Goal: Task Accomplishment & Management: Use online tool/utility

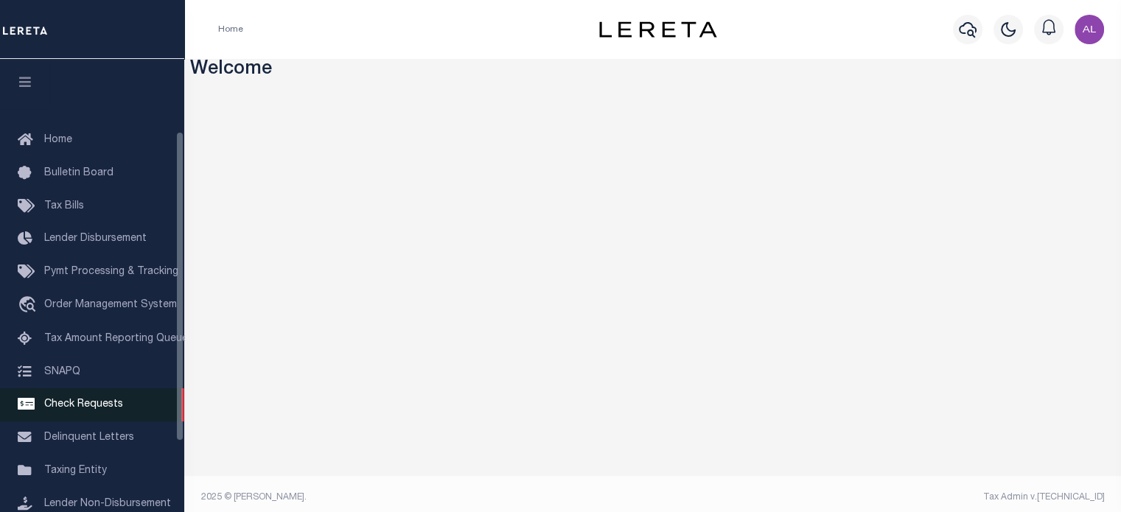
scroll to position [156, 0]
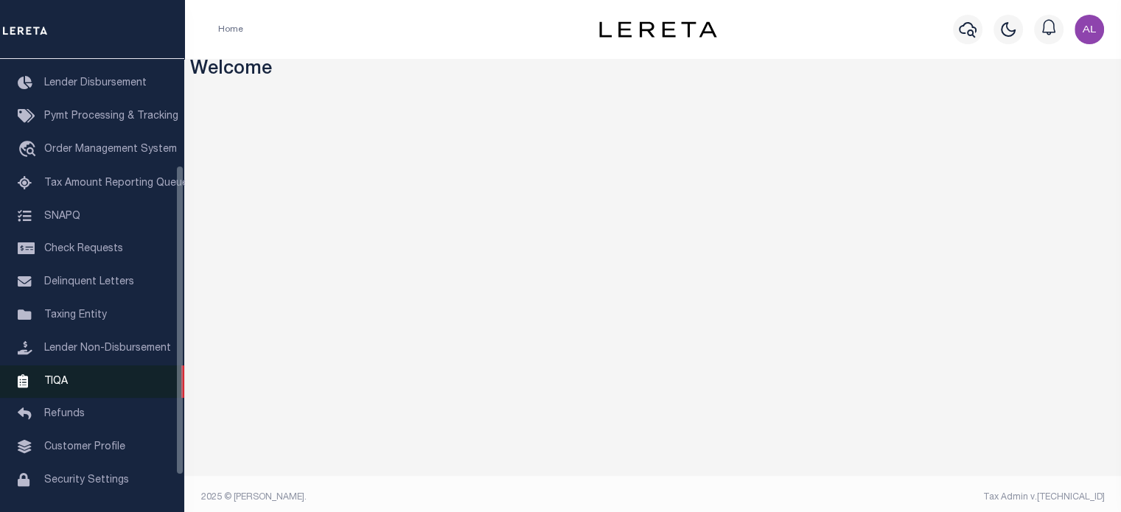
click at [74, 399] on link "TIQA" at bounding box center [92, 382] width 184 height 33
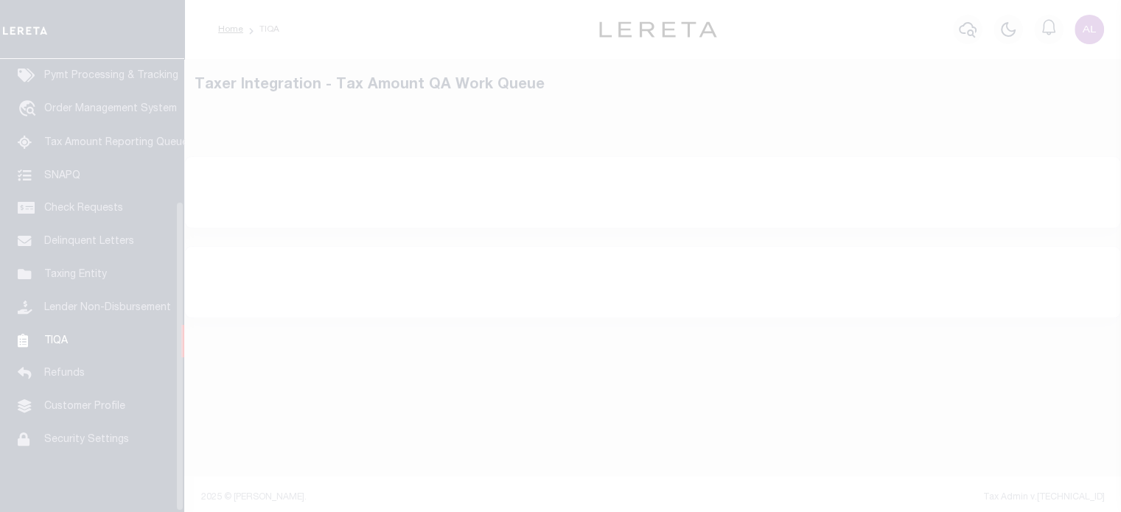
scroll to position [208, 0]
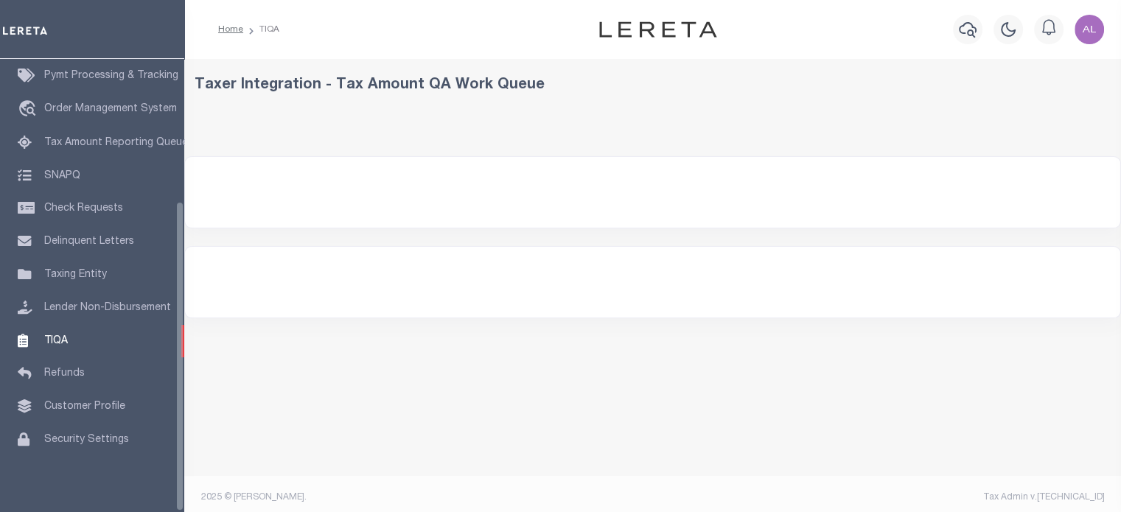
select select "200"
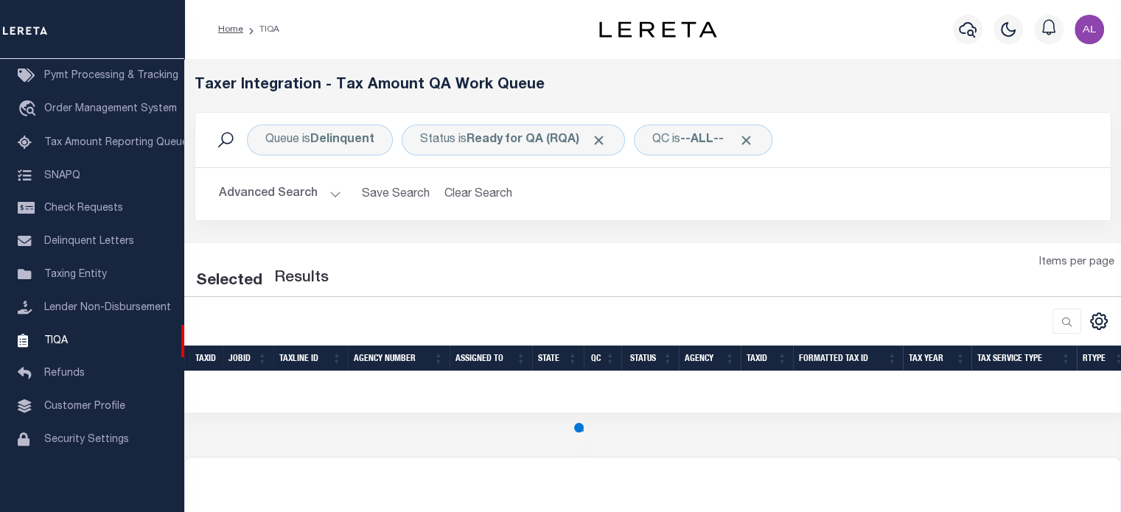
select select "200"
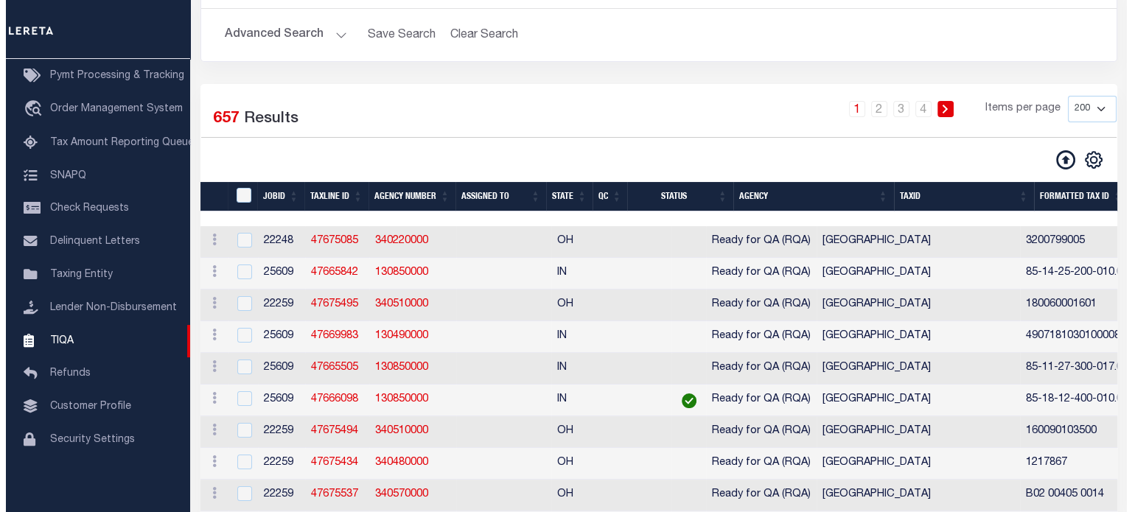
scroll to position [161, 0]
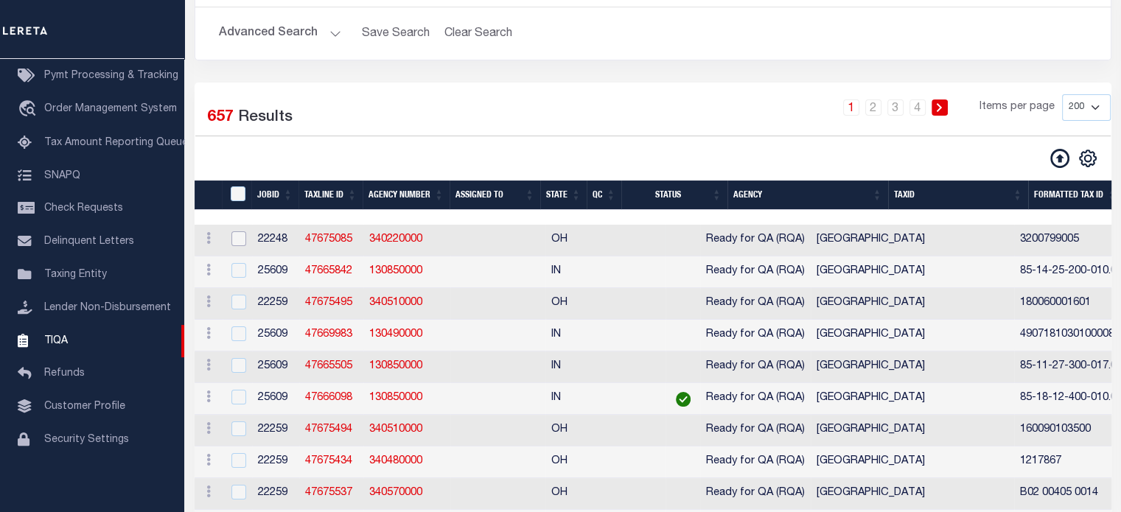
click at [235, 241] on input "checkbox" at bounding box center [238, 238] width 15 height 15
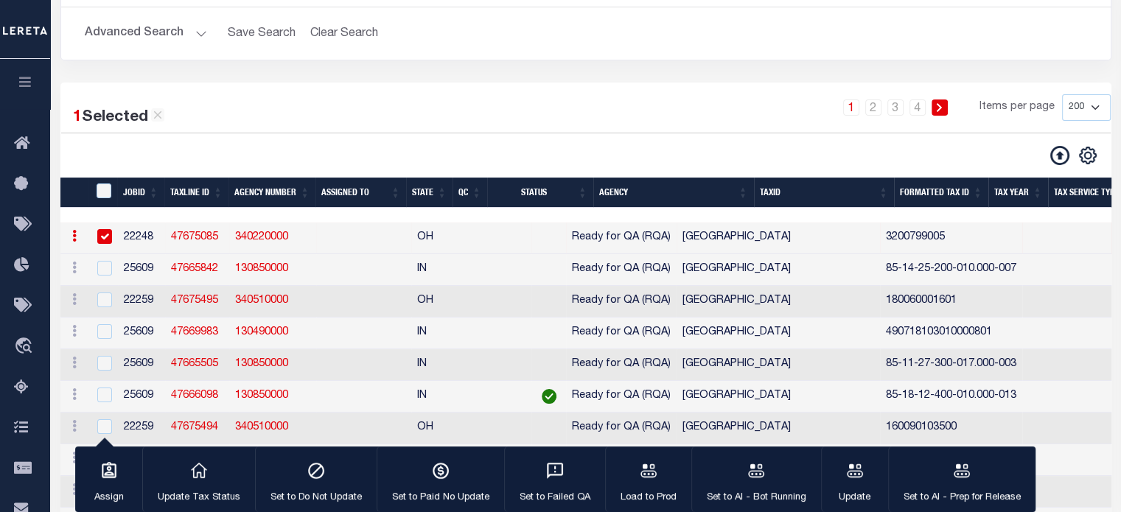
click at [1060, 153] on icon at bounding box center [1059, 155] width 19 height 19
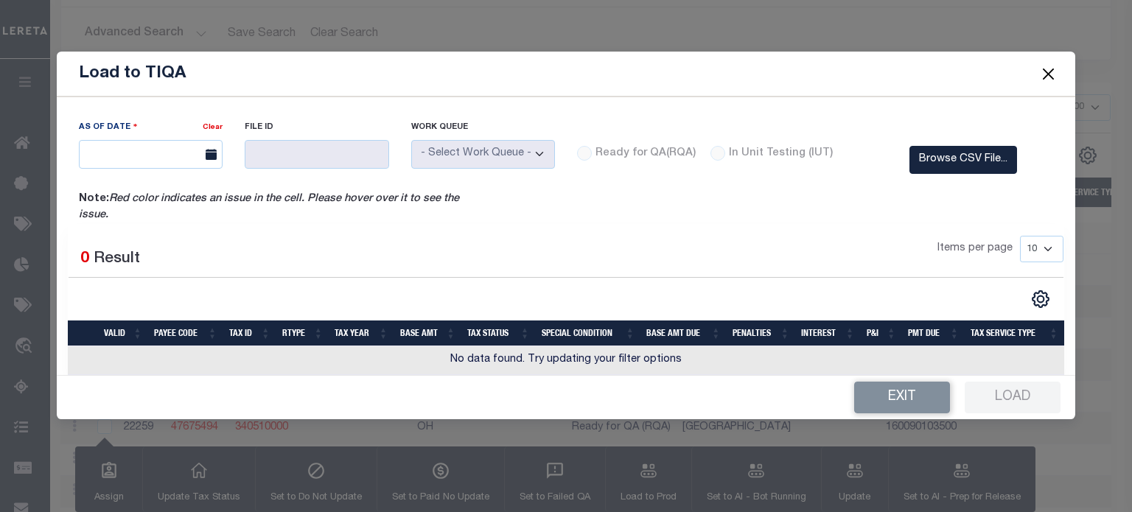
click at [586, 158] on div "Ready for QA(RQA)" at bounding box center [636, 154] width 119 height 16
click at [585, 150] on div "Ready for QA(RQA)" at bounding box center [636, 154] width 119 height 16
click at [218, 149] on span at bounding box center [210, 154] width 26 height 29
click at [214, 153] on icon at bounding box center [211, 154] width 11 height 11
click at [208, 156] on icon at bounding box center [211, 154] width 11 height 11
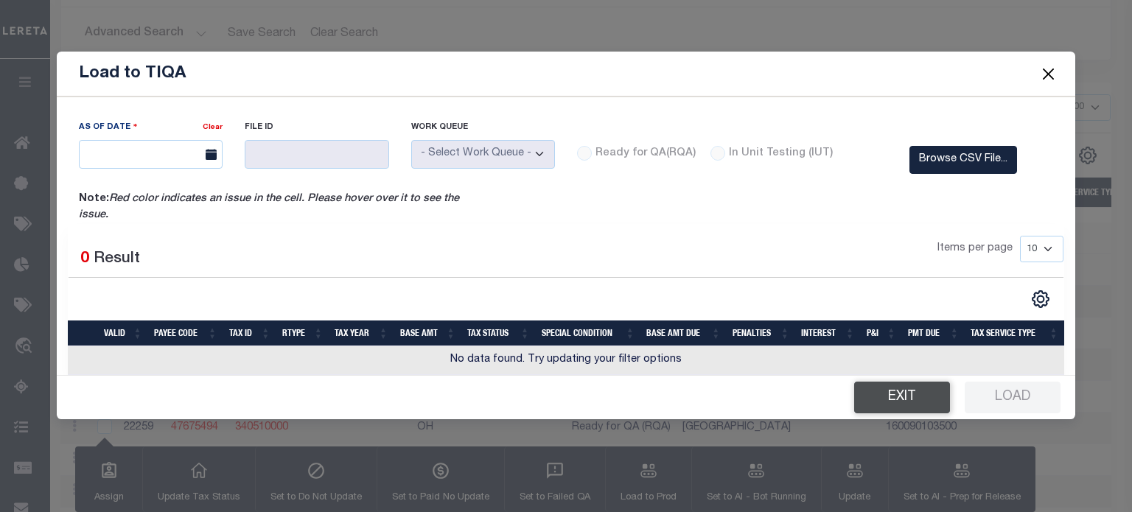
click at [925, 391] on button "Exit" at bounding box center [902, 398] width 96 height 32
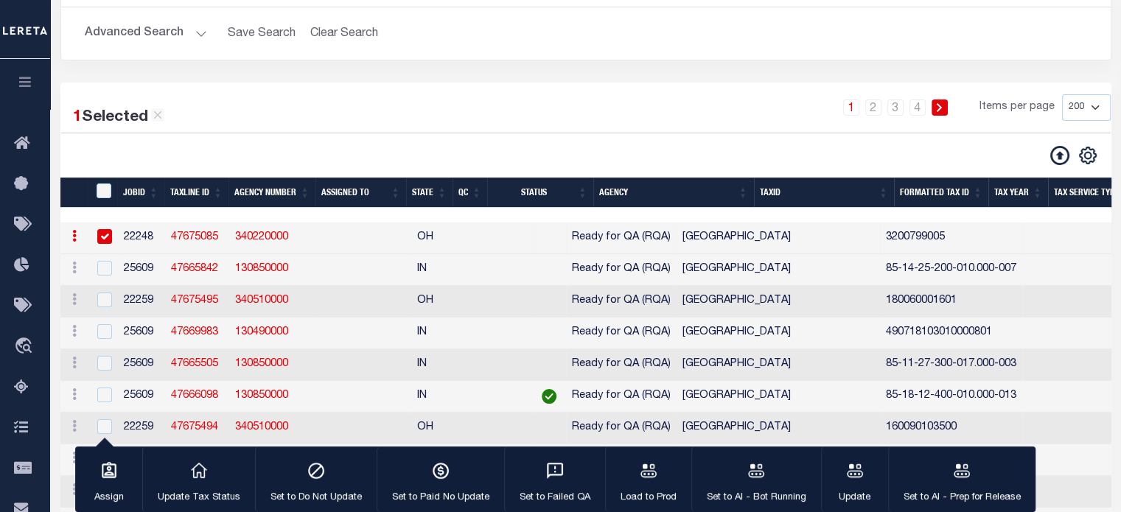
click at [1061, 157] on icon at bounding box center [1059, 155] width 19 height 19
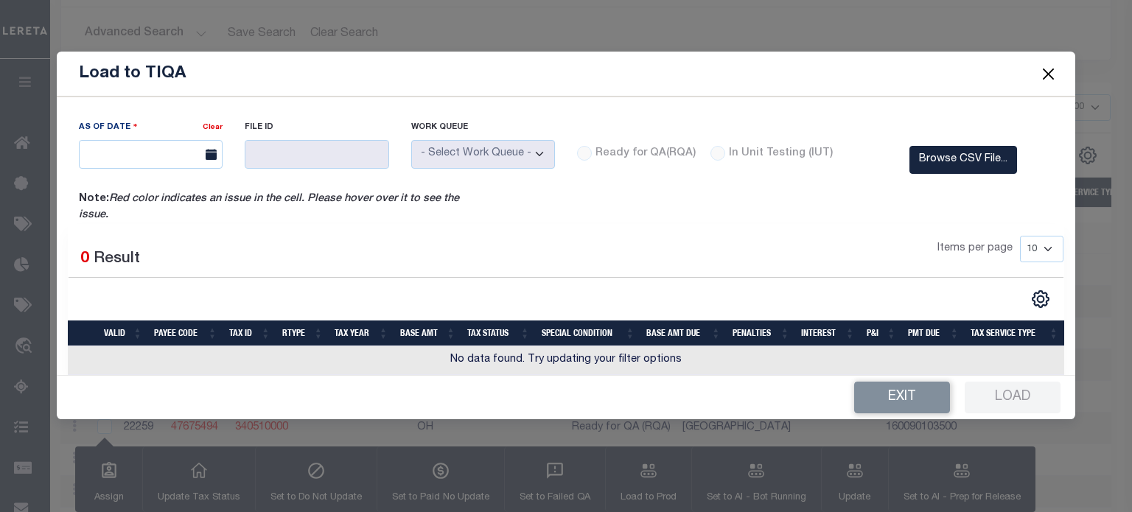
click at [913, 386] on div "Exit Load" at bounding box center [566, 397] width 1019 height 43
click at [941, 393] on button "Exit" at bounding box center [902, 398] width 96 height 32
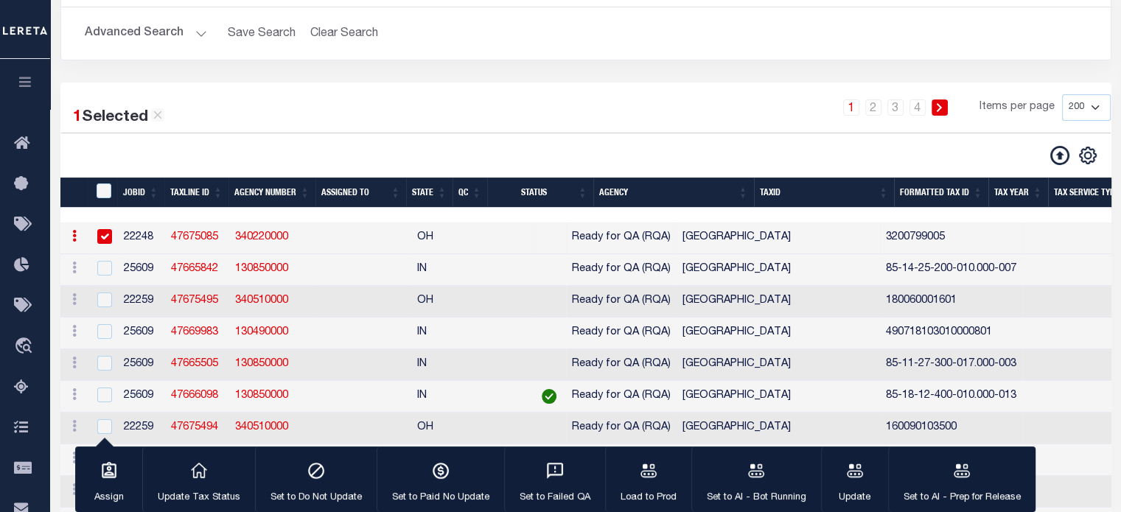
click at [108, 242] on input "checkbox" at bounding box center [104, 236] width 15 height 15
checkbox input "false"
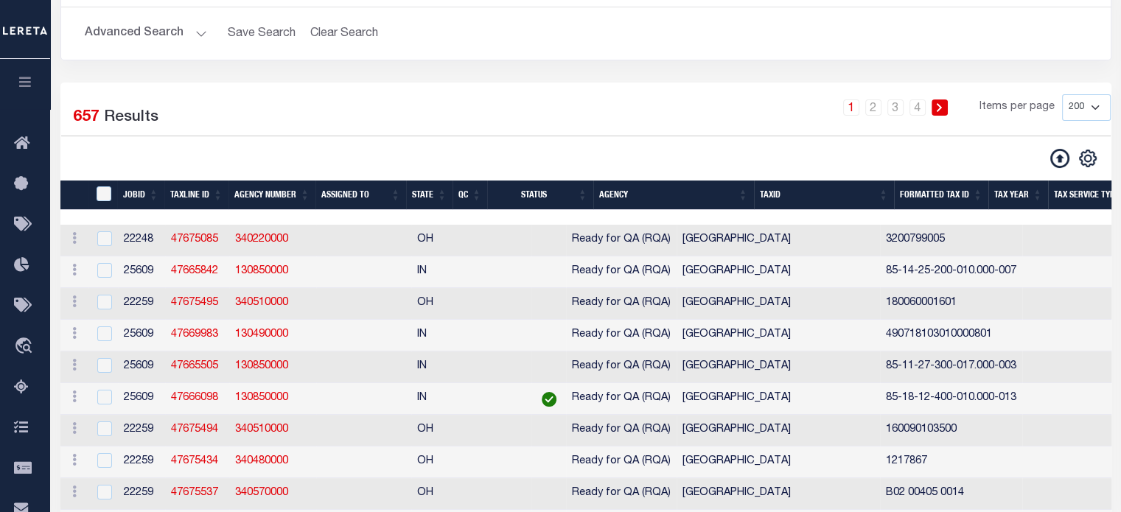
click at [1068, 158] on icon at bounding box center [1059, 158] width 19 height 19
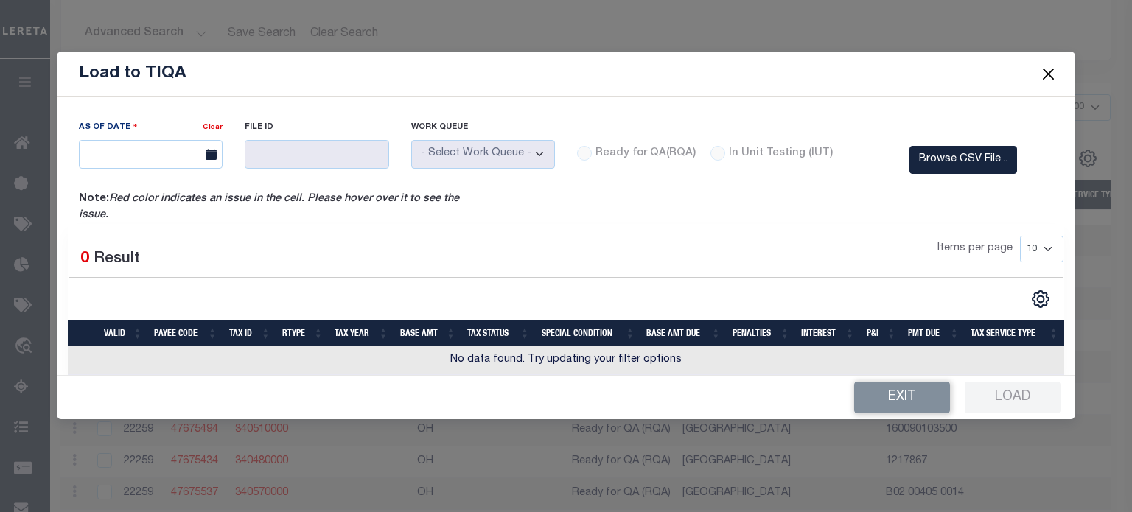
click at [322, 136] on div "File ID" at bounding box center [317, 143] width 144 height 49
click at [212, 126] on link "Clear" at bounding box center [213, 127] width 20 height 7
click at [625, 152] on label "Ready for QA(RQA)" at bounding box center [646, 154] width 100 height 16
click at [789, 150] on label "In Unit Testing (IUT)" at bounding box center [781, 154] width 104 height 16
